Goal: Navigation & Orientation: Find specific page/section

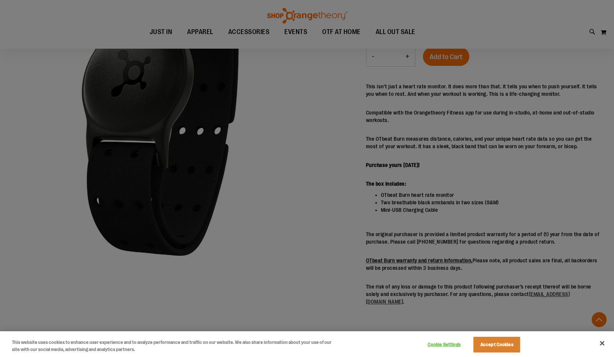
scroll to position [153, 0]
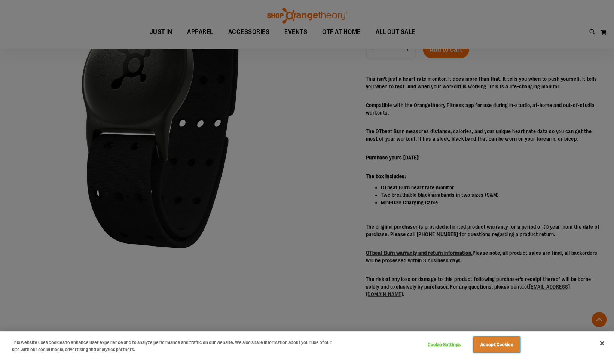
click at [496, 349] on button "Accept Cookies" at bounding box center [496, 345] width 47 height 16
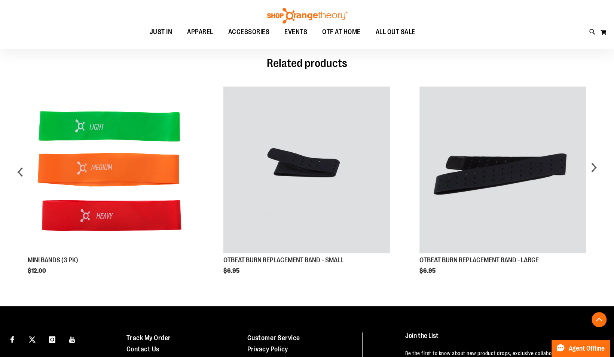
scroll to position [436, 0]
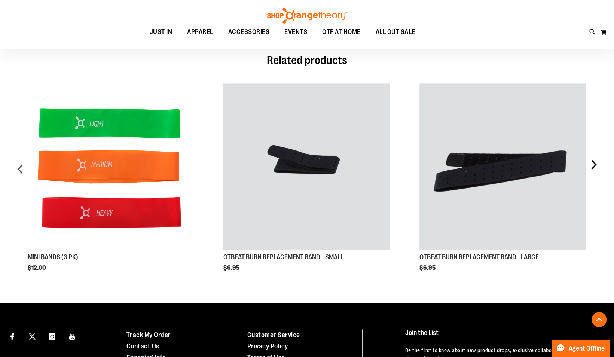
click at [590, 171] on div "next" at bounding box center [593, 171] width 15 height 199
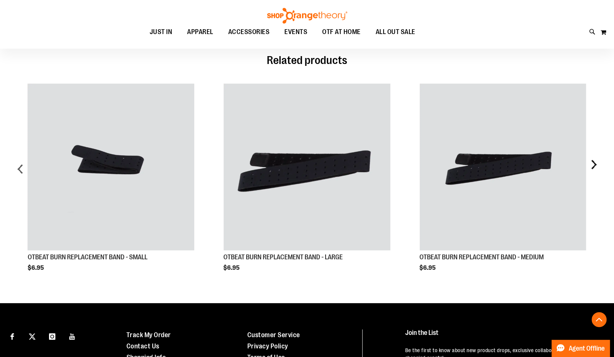
click at [590, 171] on div "next" at bounding box center [593, 171] width 15 height 199
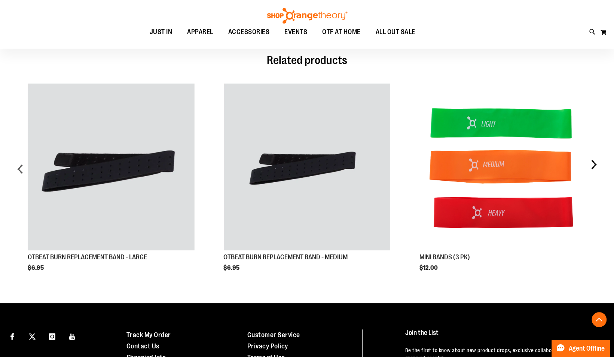
click at [590, 171] on div "next" at bounding box center [593, 171] width 15 height 199
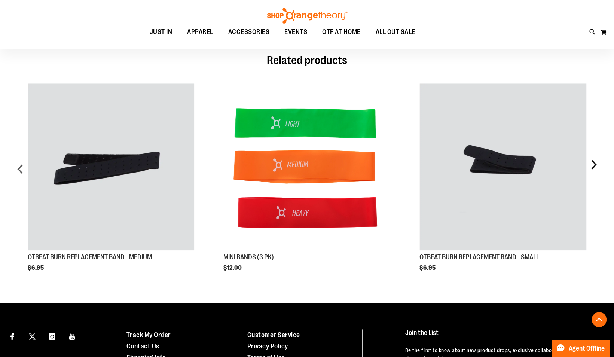
click at [590, 171] on div "next" at bounding box center [593, 171] width 15 height 199
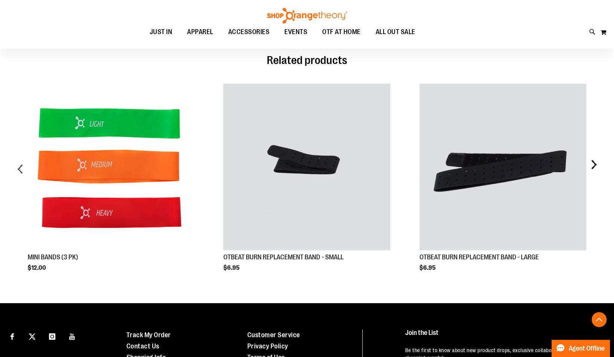
click at [590, 171] on div "next" at bounding box center [593, 171] width 15 height 199
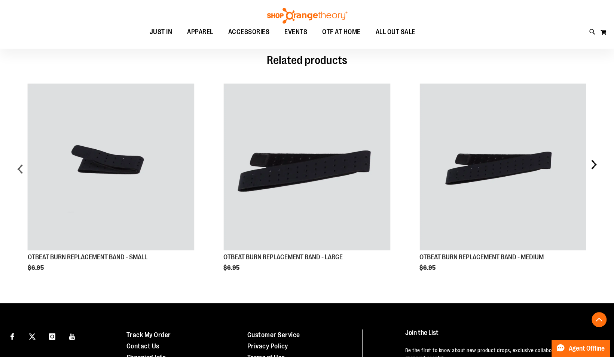
click at [590, 171] on div "next" at bounding box center [593, 171] width 15 height 199
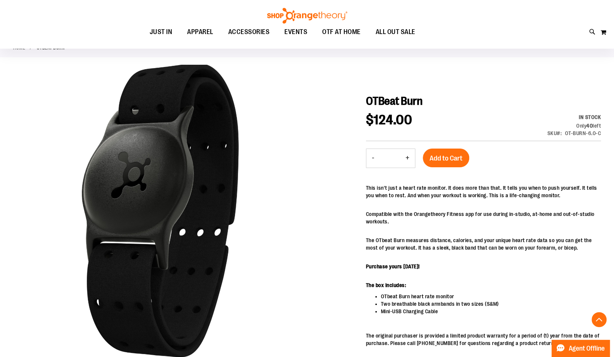
scroll to position [0, 0]
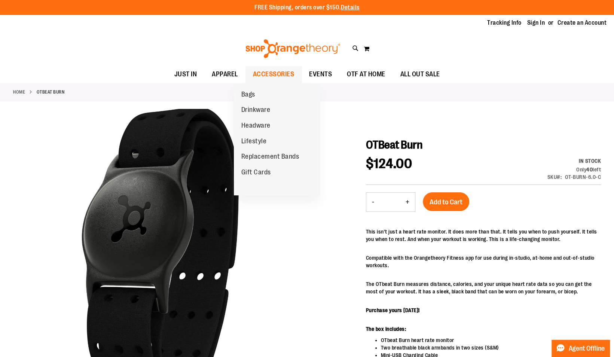
click at [266, 76] on span "ACCESSORIES" at bounding box center [274, 74] width 42 height 17
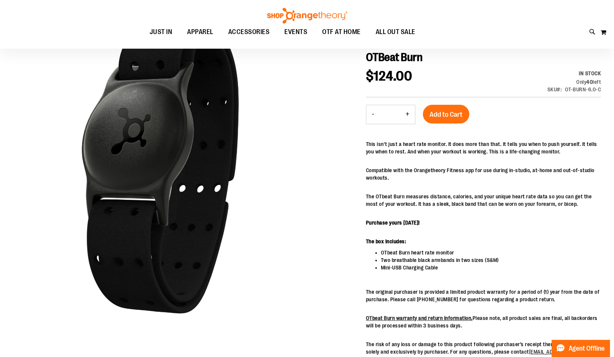
scroll to position [74, 0]
